Goal: Find specific page/section: Find specific page/section

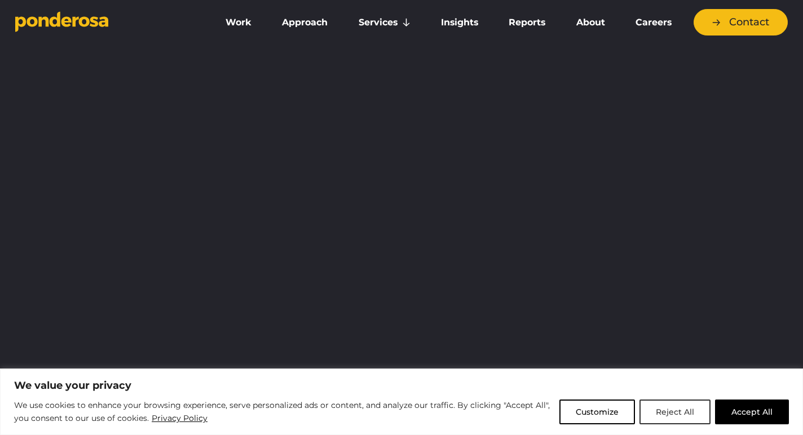
click at [670, 414] on button "Reject All" at bounding box center [674, 412] width 71 height 25
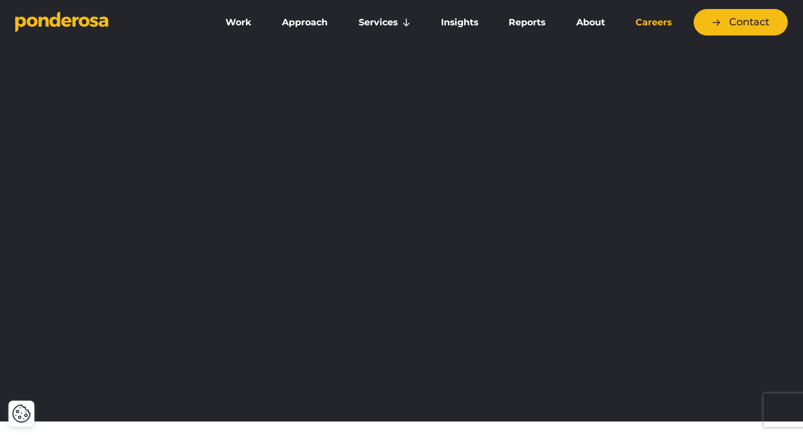
click at [653, 22] on link "Careers" at bounding box center [653, 23] width 62 height 24
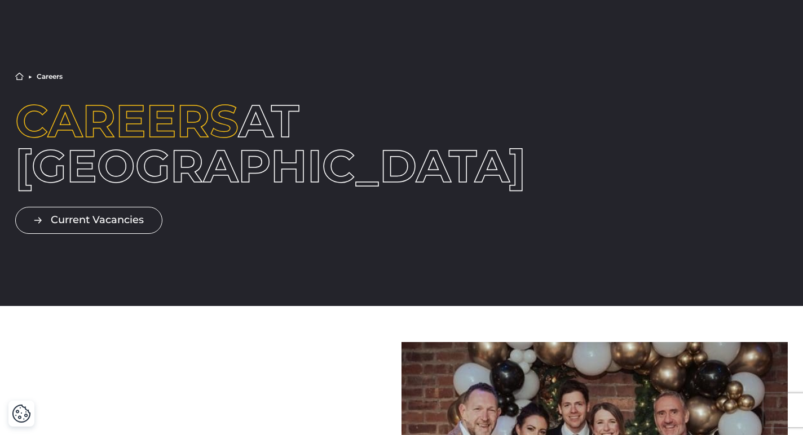
scroll to position [39, 0]
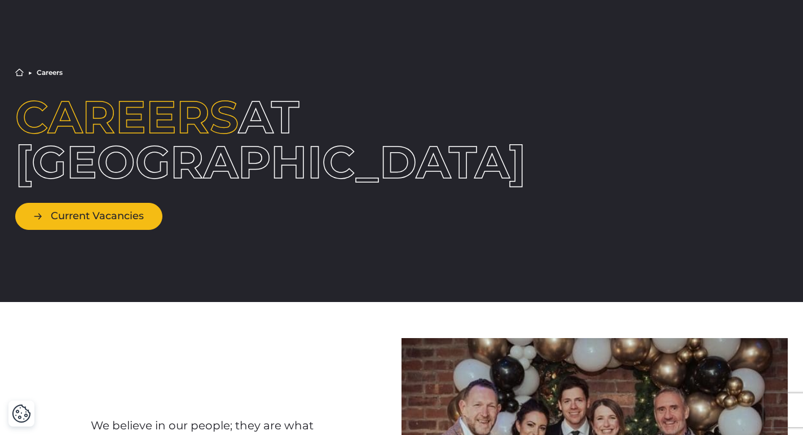
click at [106, 224] on link "Current Vacancies" at bounding box center [88, 216] width 147 height 26
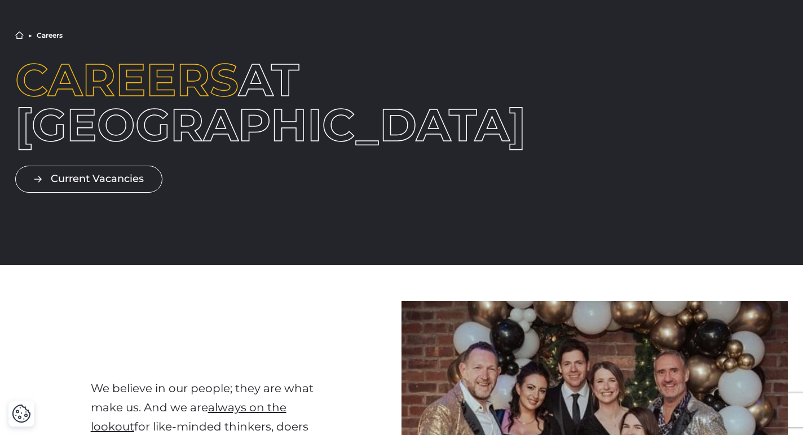
scroll to position [0, 0]
